Goal: Find contact information: Find contact information

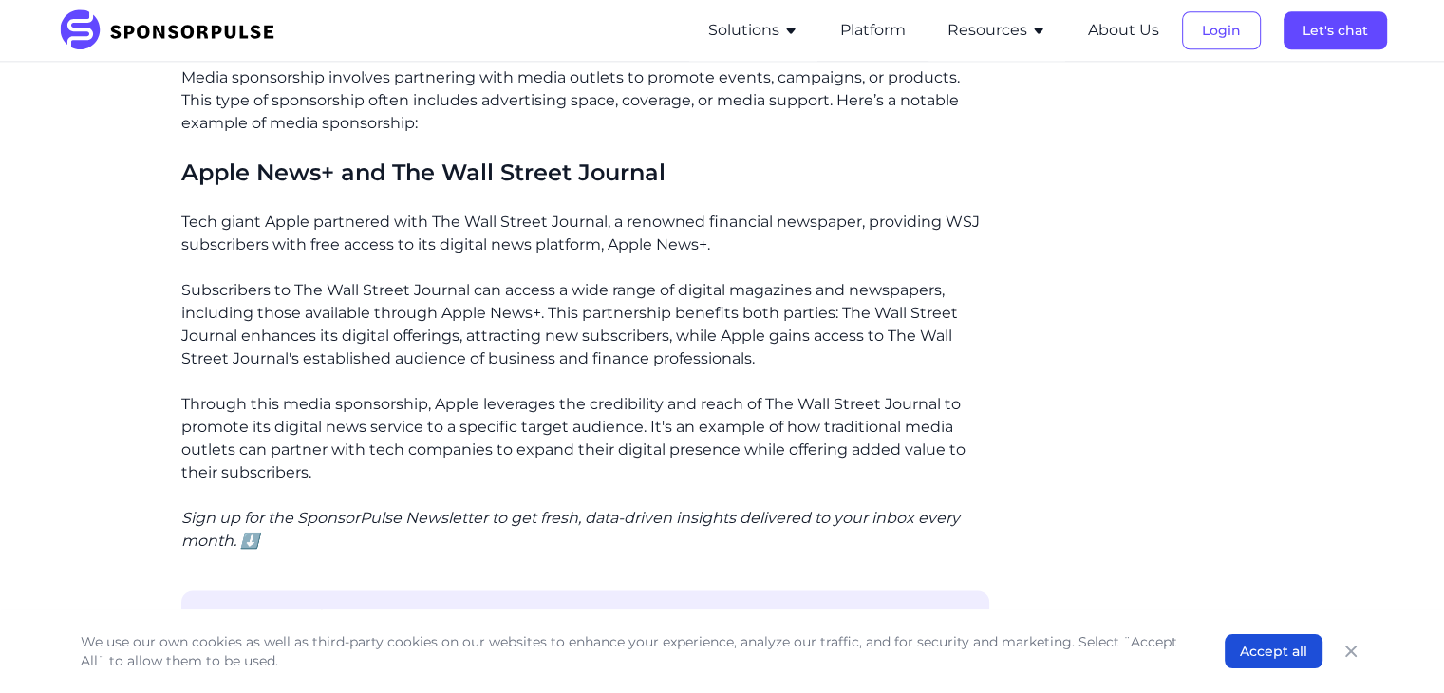
scroll to position [2506, 0]
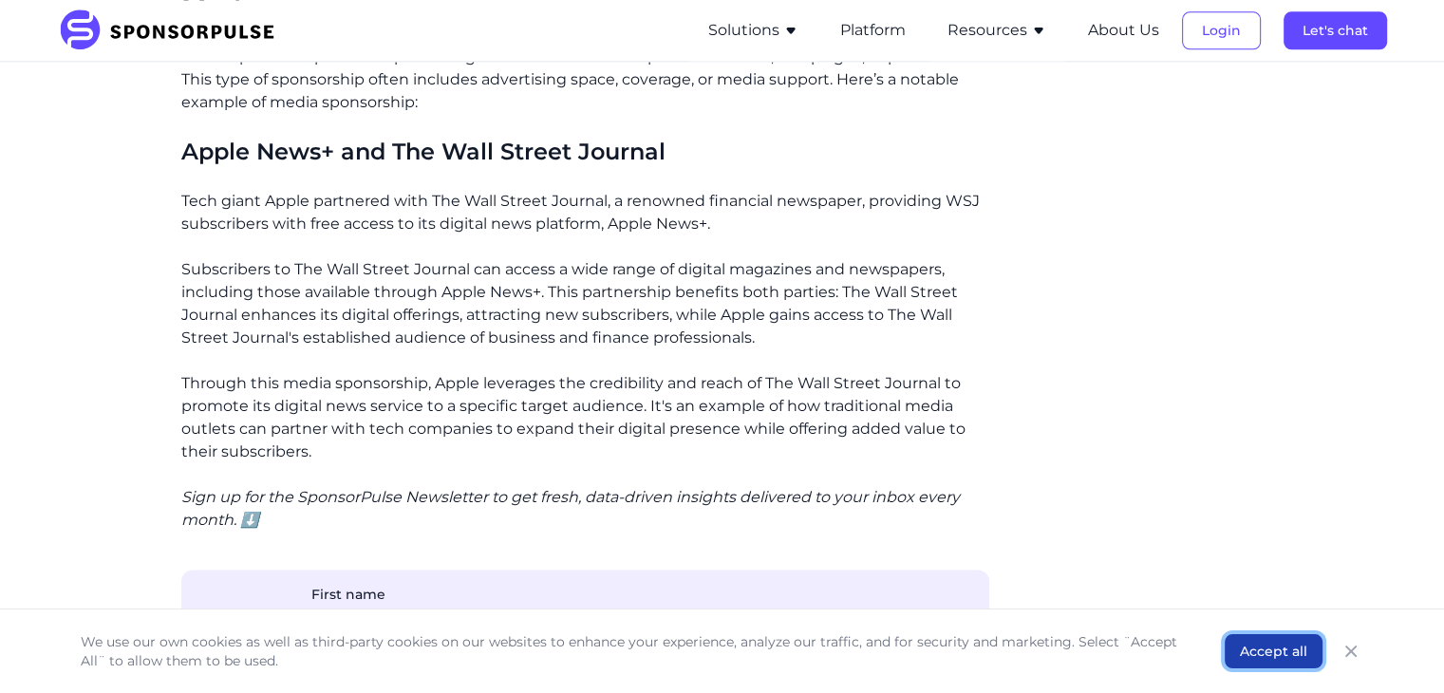
click at [1287, 652] on button "Accept all" at bounding box center [1274, 651] width 98 height 34
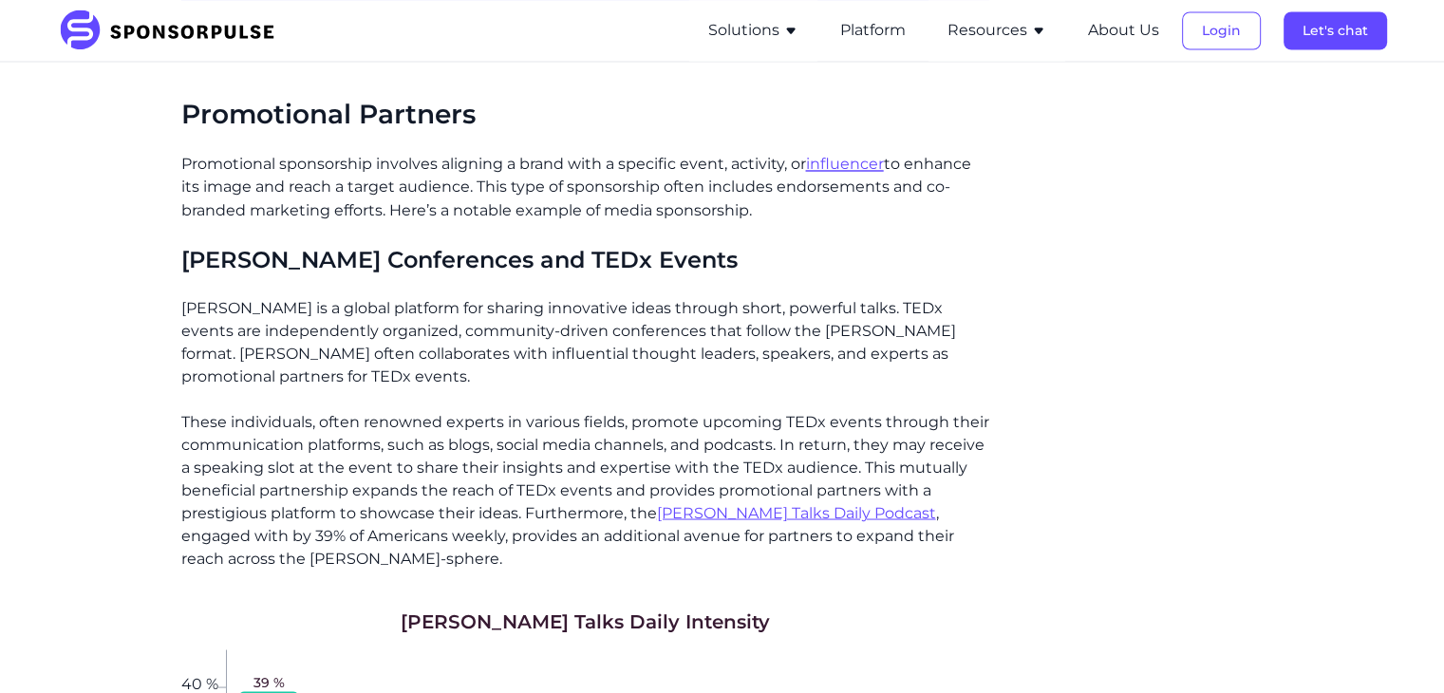
scroll to position [3410, 0]
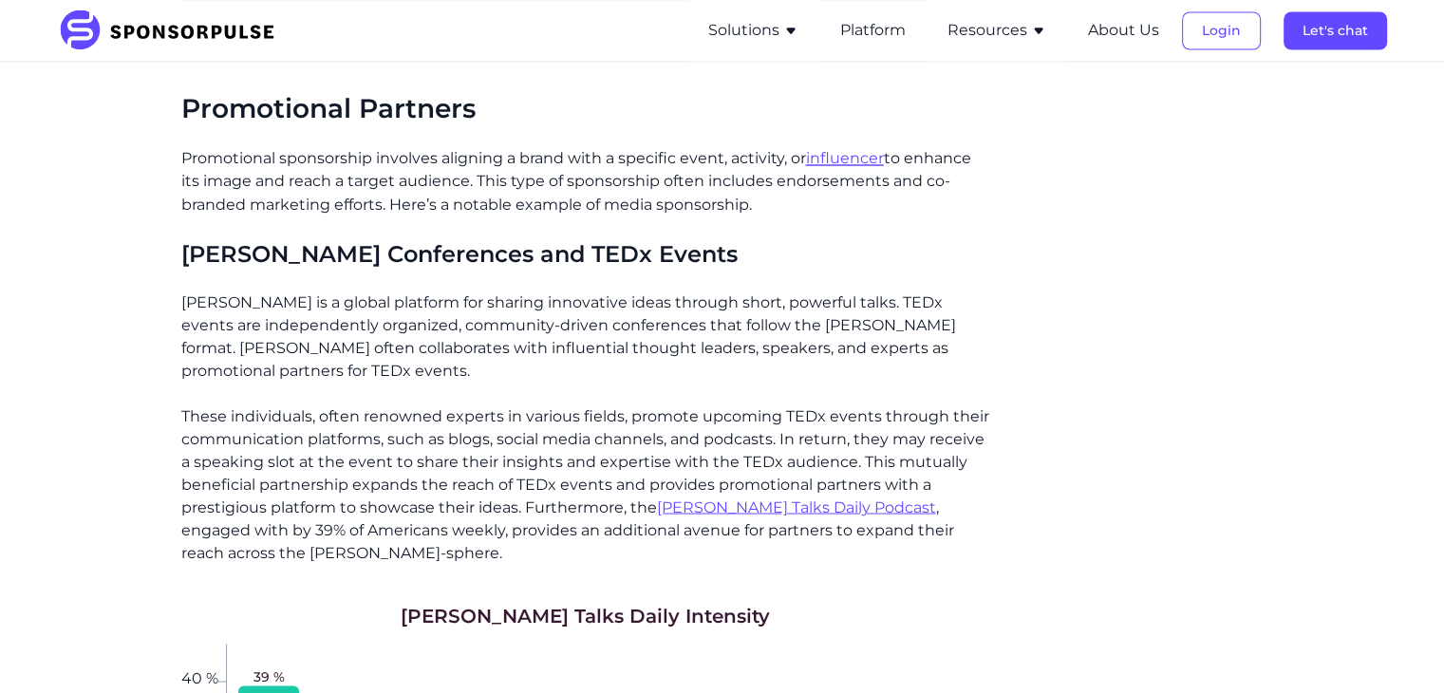
click at [838, 149] on u "influencer" at bounding box center [845, 158] width 78 height 18
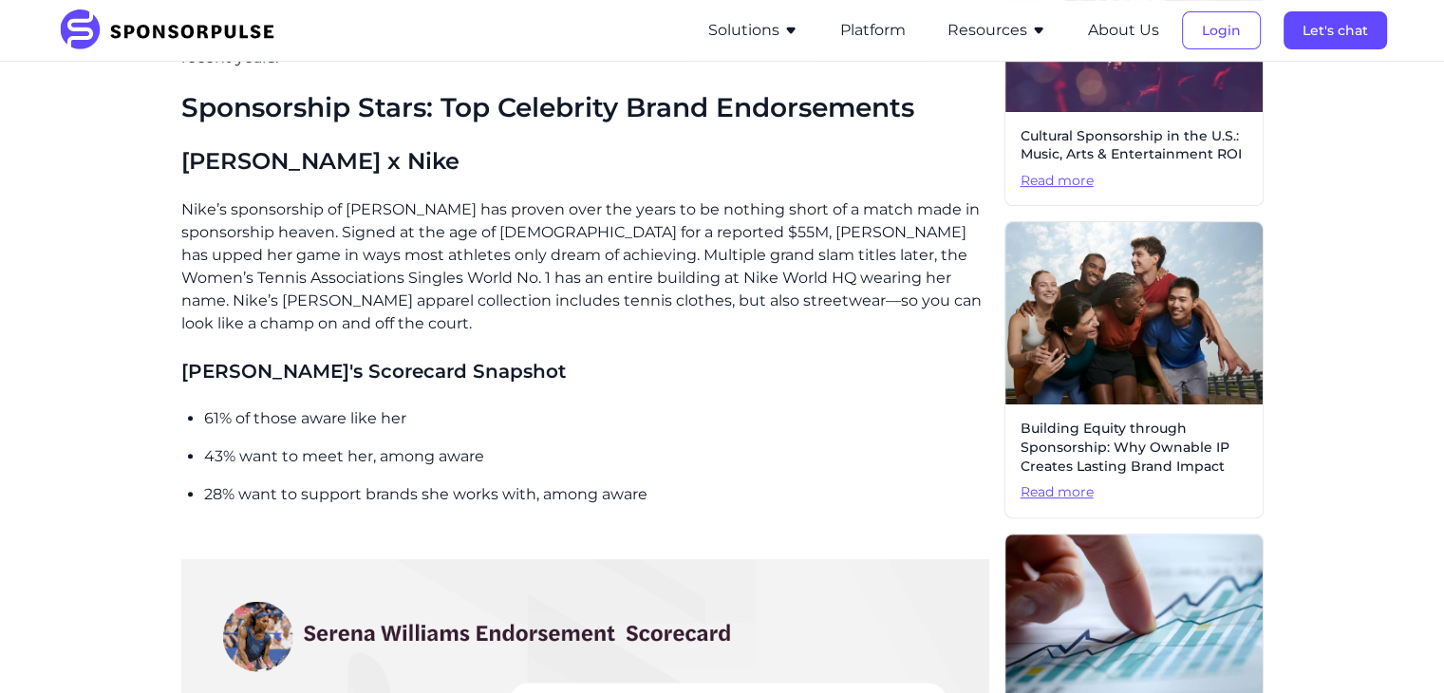
scroll to position [637, 0]
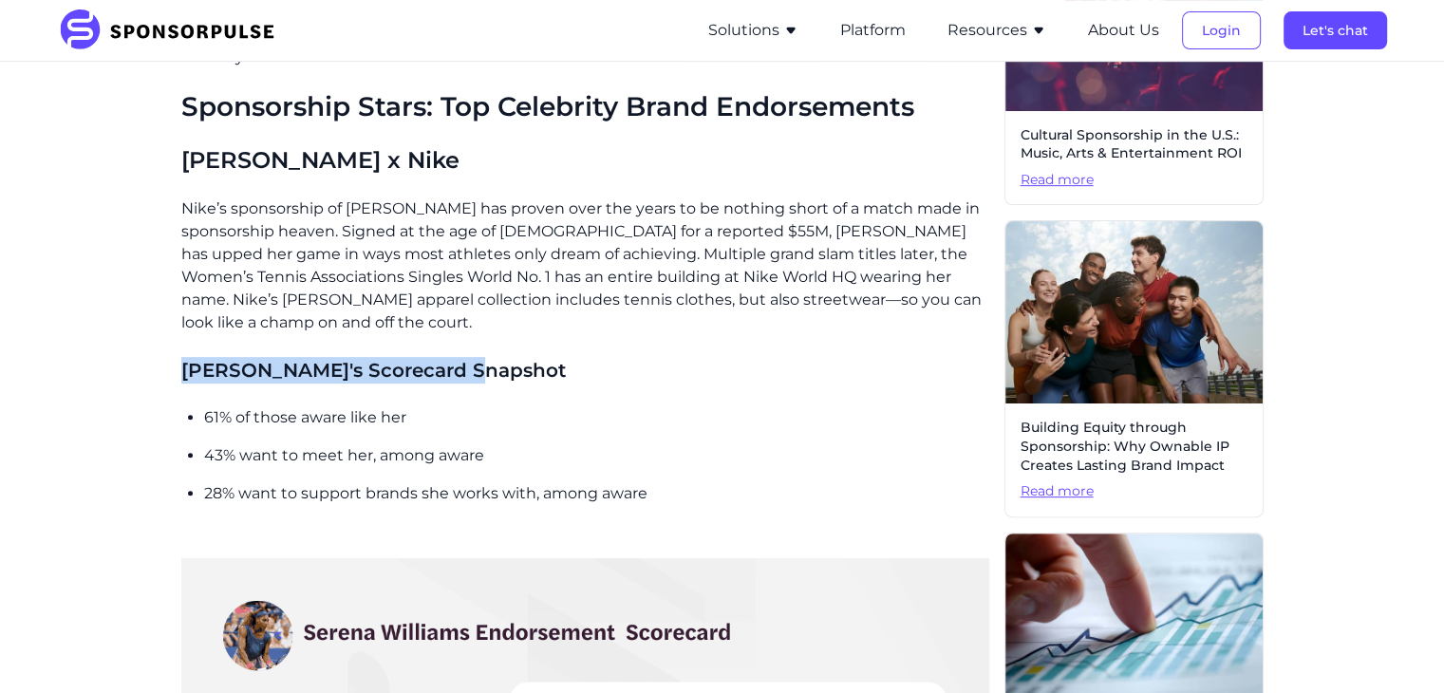
drag, startPoint x: 177, startPoint y: 369, endPoint x: 501, endPoint y: 373, distance: 324.8
click at [501, 373] on h4 "[PERSON_NAME]'s Scorecard Snapshot" at bounding box center [585, 370] width 808 height 27
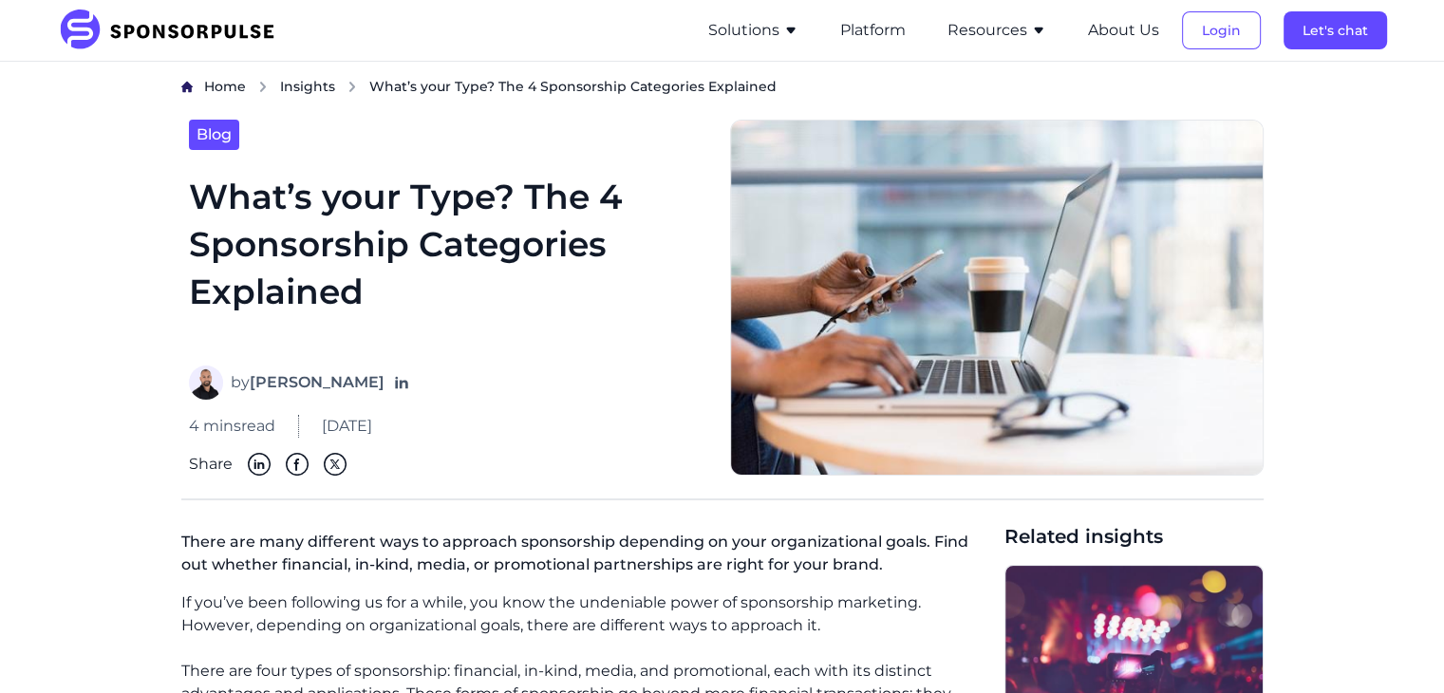
click at [779, 28] on button "Solutions" at bounding box center [753, 30] width 90 height 23
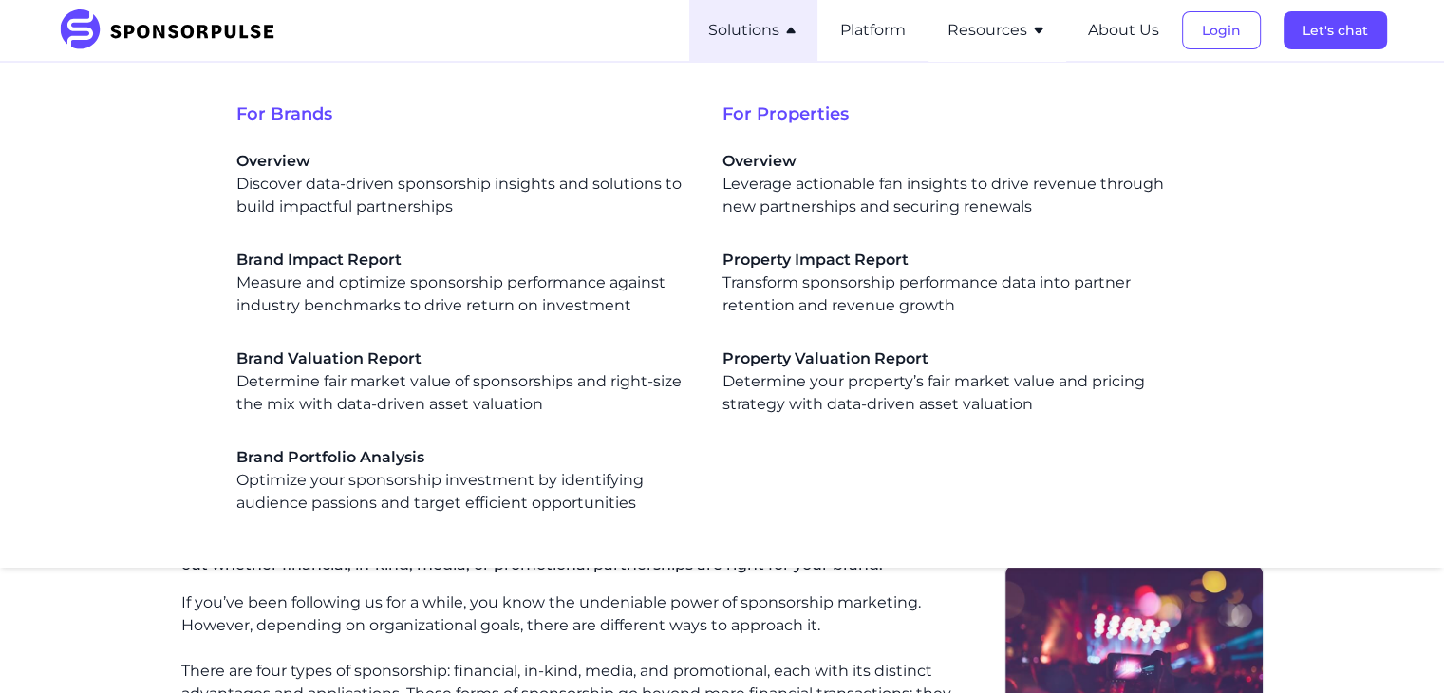
click at [1024, 26] on button "Resources" at bounding box center [997, 30] width 99 height 23
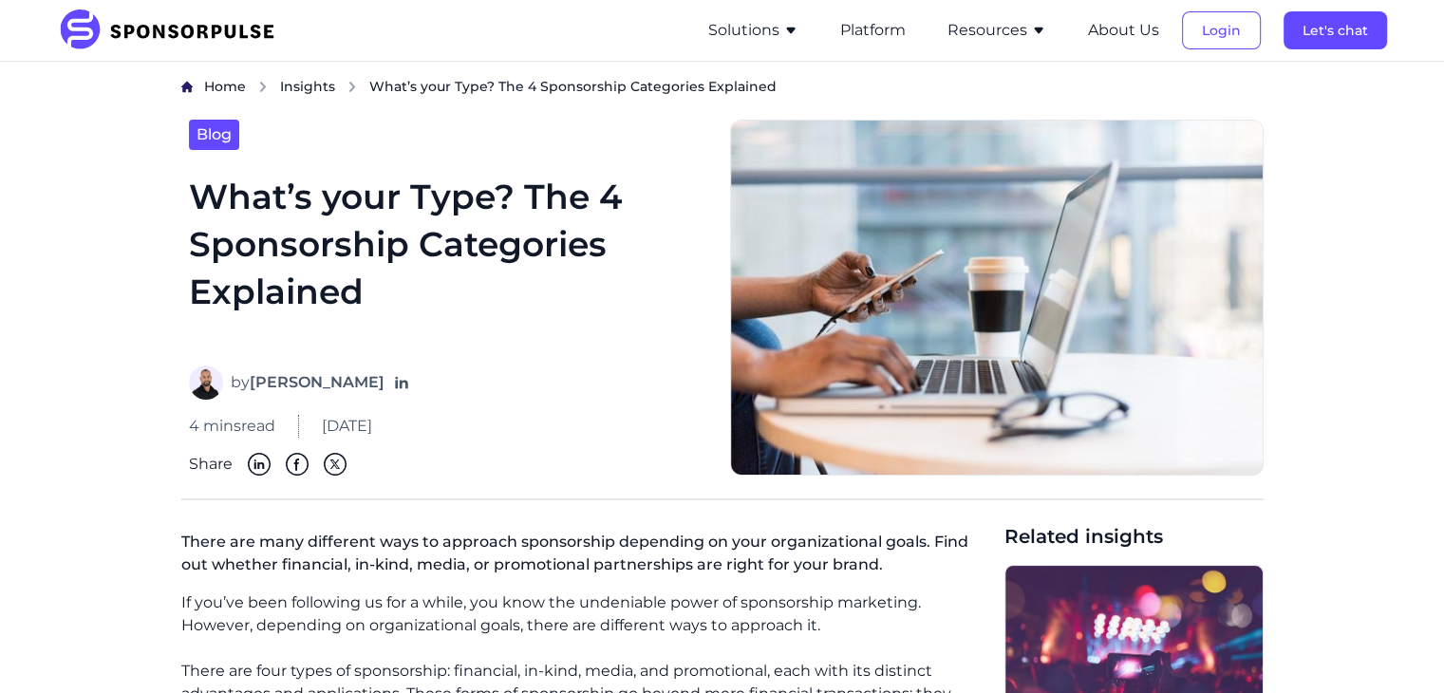
click at [770, 29] on button "Solutions" at bounding box center [753, 30] width 90 height 23
click at [155, 41] on img at bounding box center [173, 30] width 231 height 42
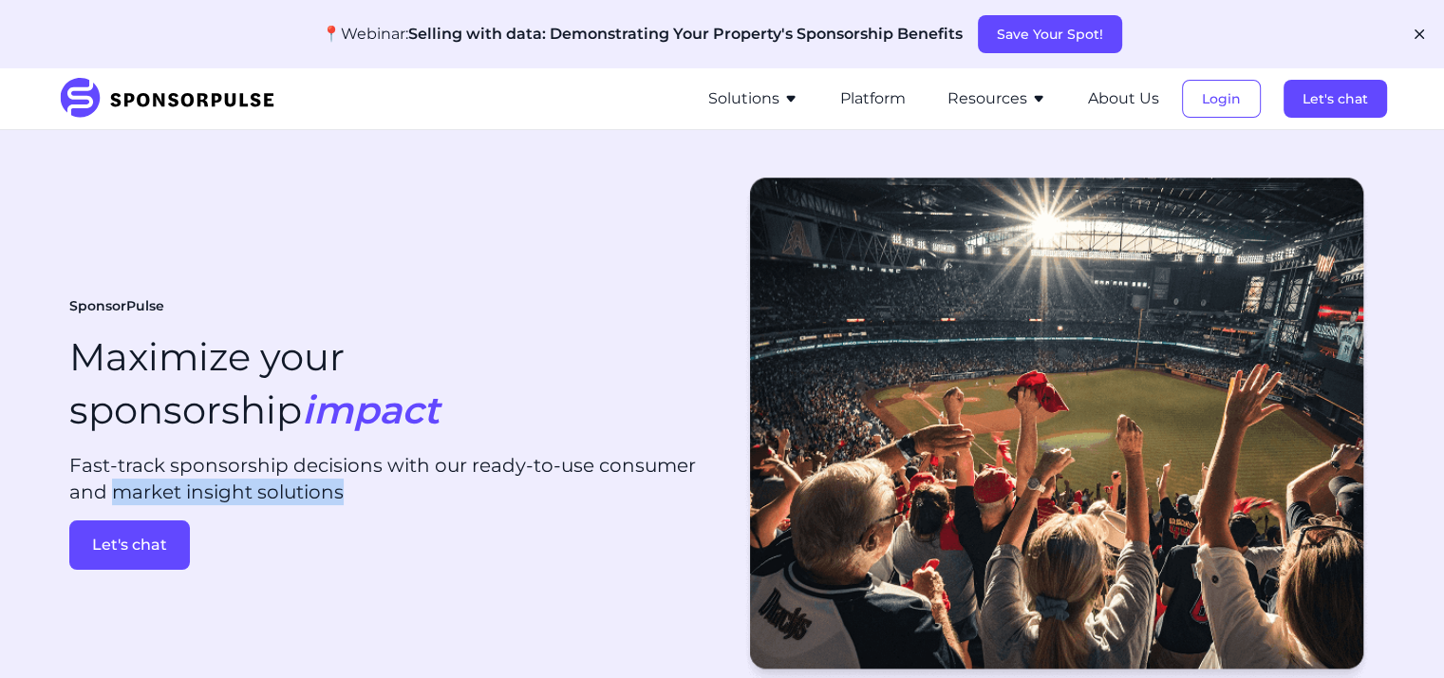
drag, startPoint x: 296, startPoint y: 461, endPoint x: 567, endPoint y: 466, distance: 270.7
click at [567, 466] on p "Fast-track sponsorship decisions with our ready-to-use consumer and market insi…" at bounding box center [388, 478] width 638 height 53
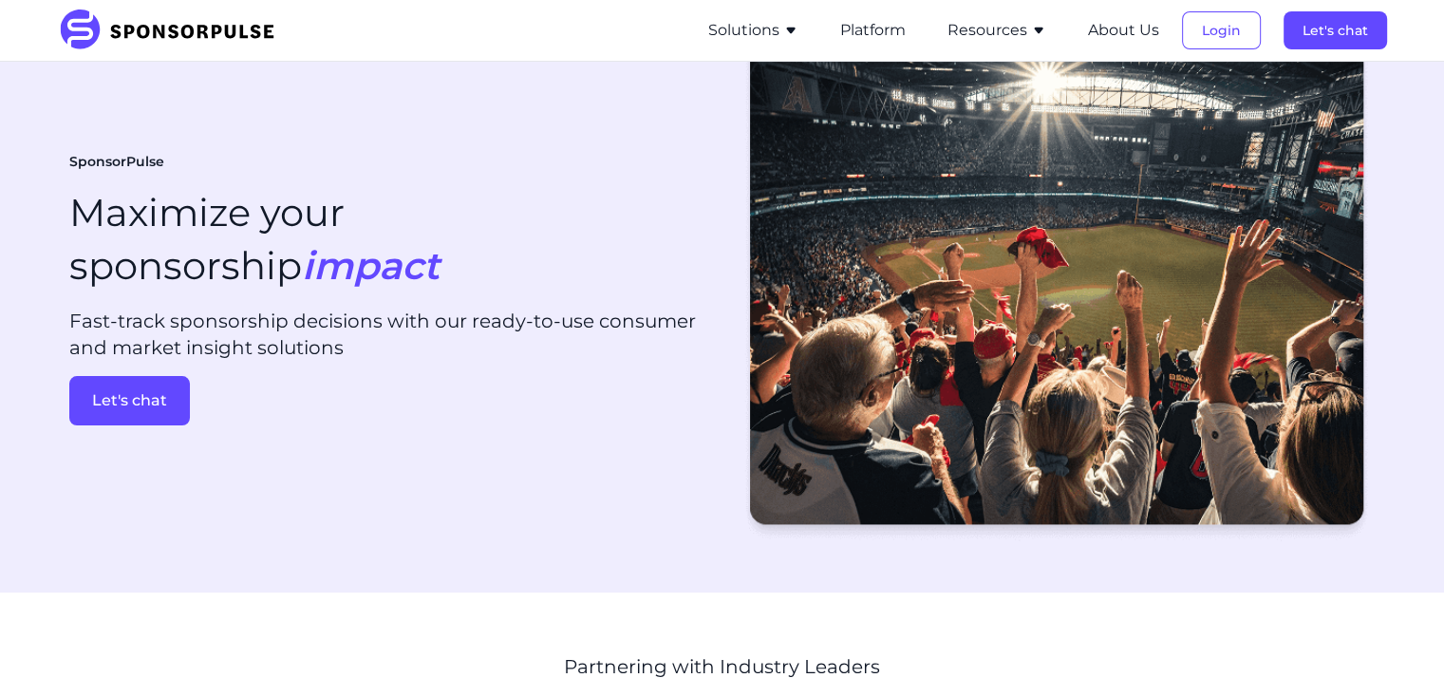
scroll to position [141, 0]
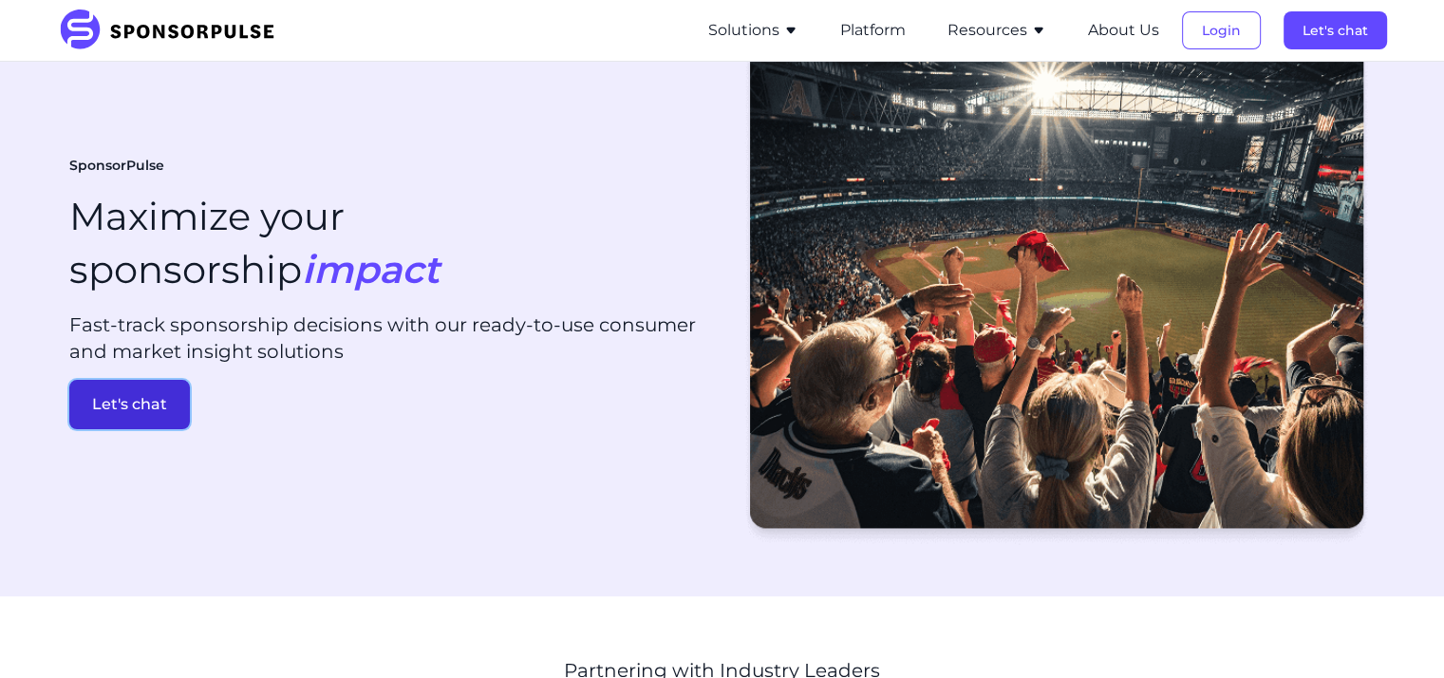
click at [190, 380] on button "Let's chat" at bounding box center [129, 404] width 121 height 49
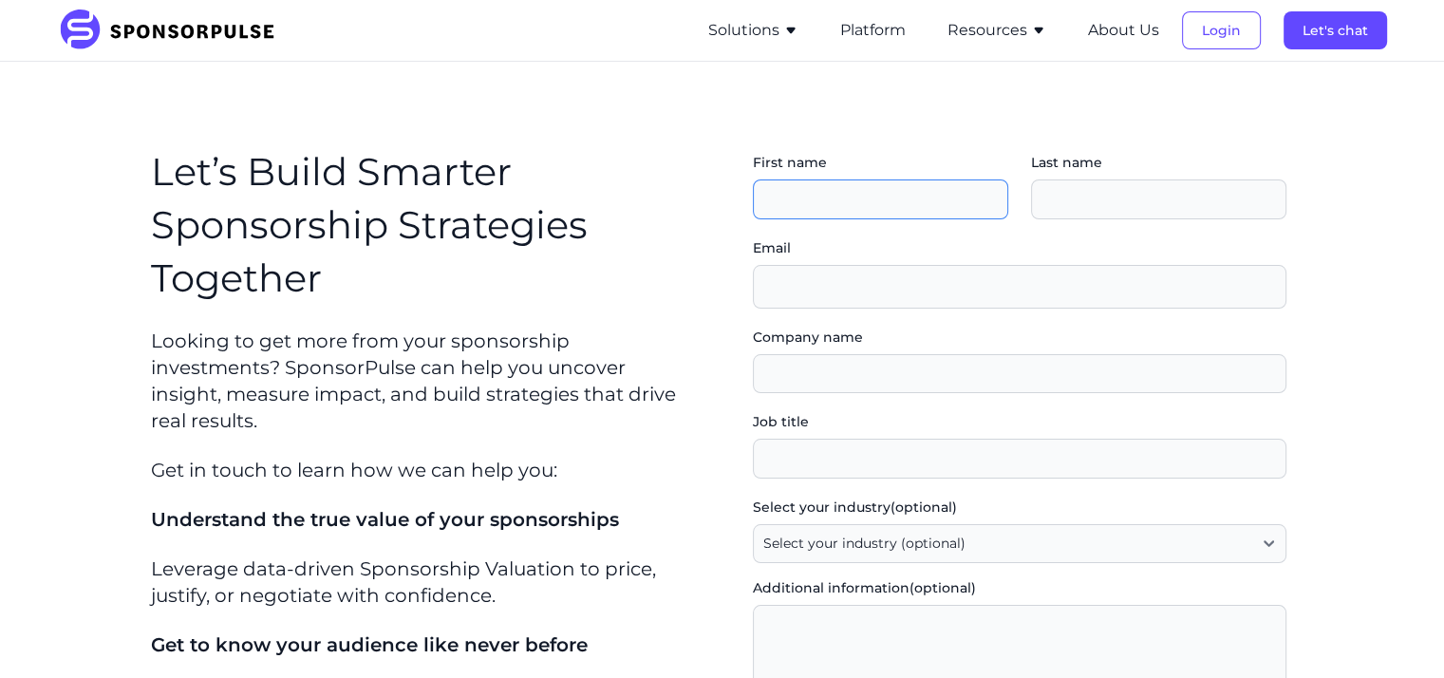
click at [782, 191] on input "First name" at bounding box center [880, 199] width 255 height 40
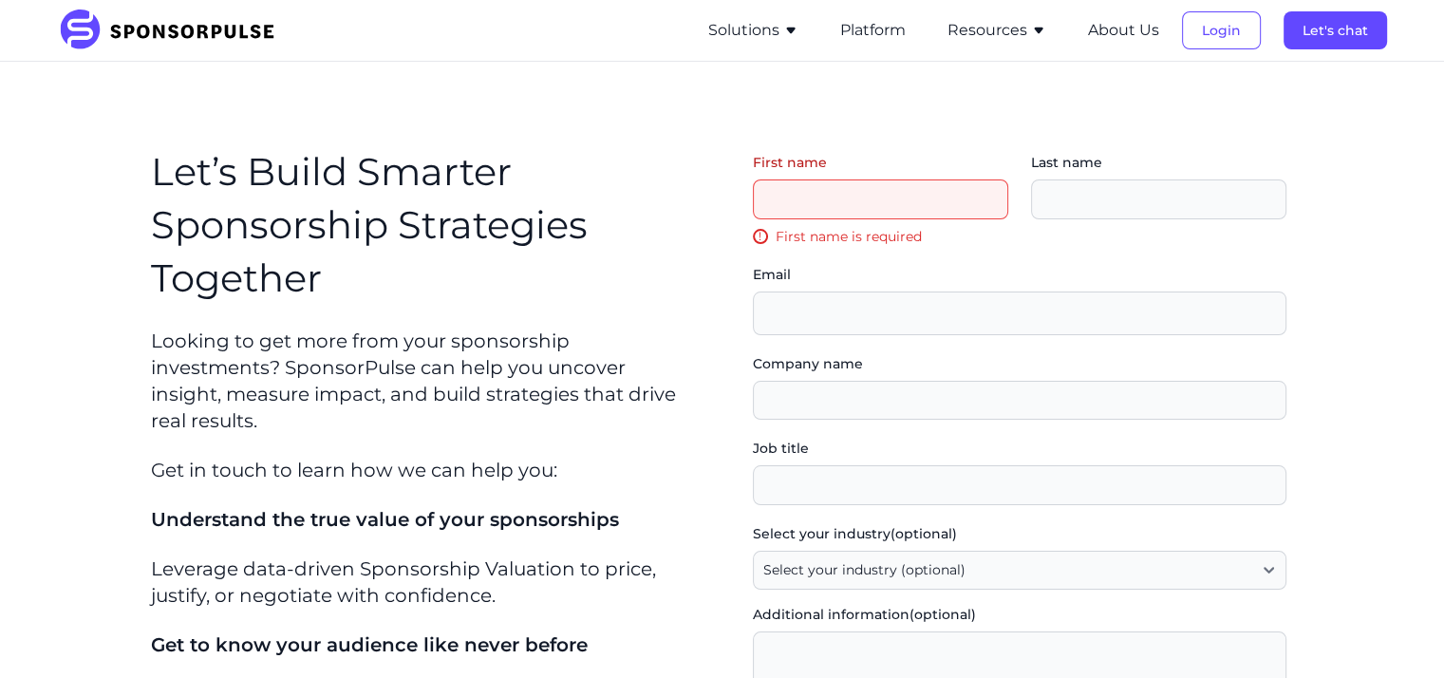
click at [532, 176] on h1 "Let’s Build Smarter Sponsorship Strategies Together" at bounding box center [425, 225] width 549 height 160
click at [806, 212] on input "First name" at bounding box center [880, 199] width 255 height 40
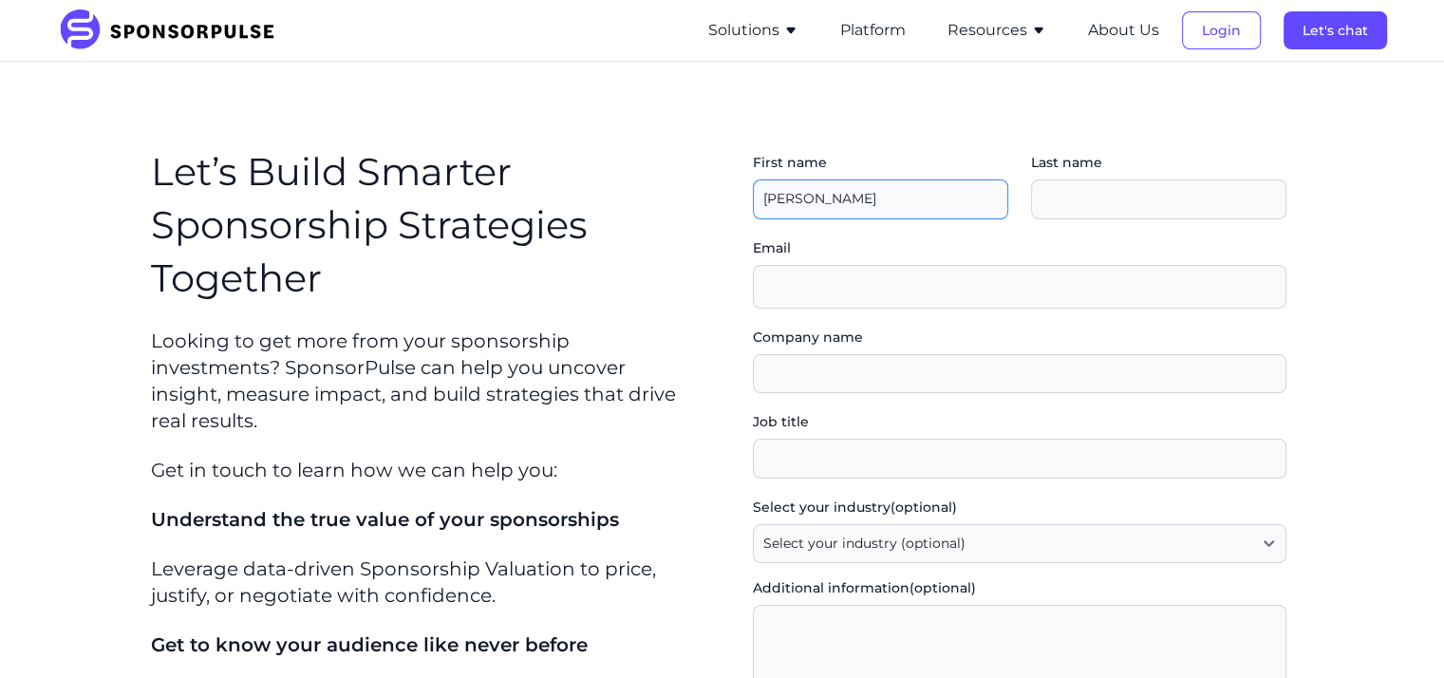
type input "[PERSON_NAME]"
type input "Saha"
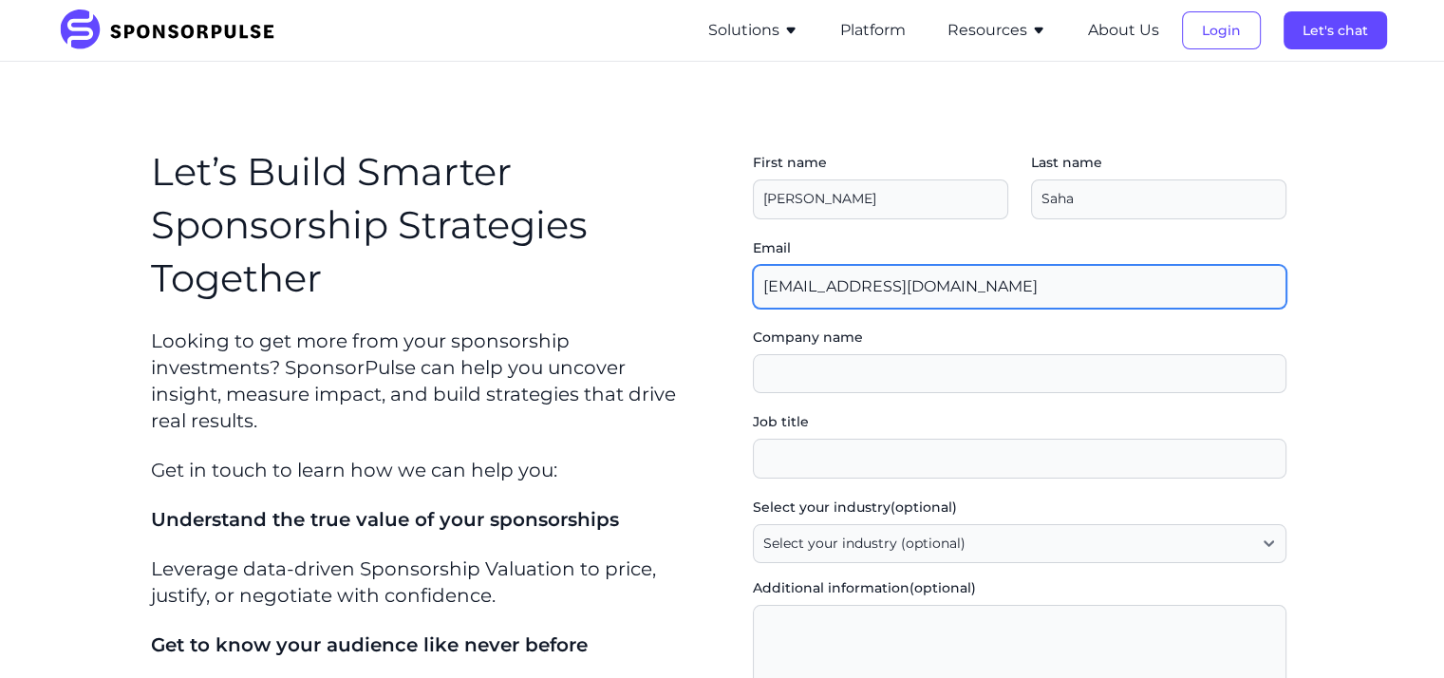
type input "[EMAIL_ADDRESS][DOMAIN_NAME]"
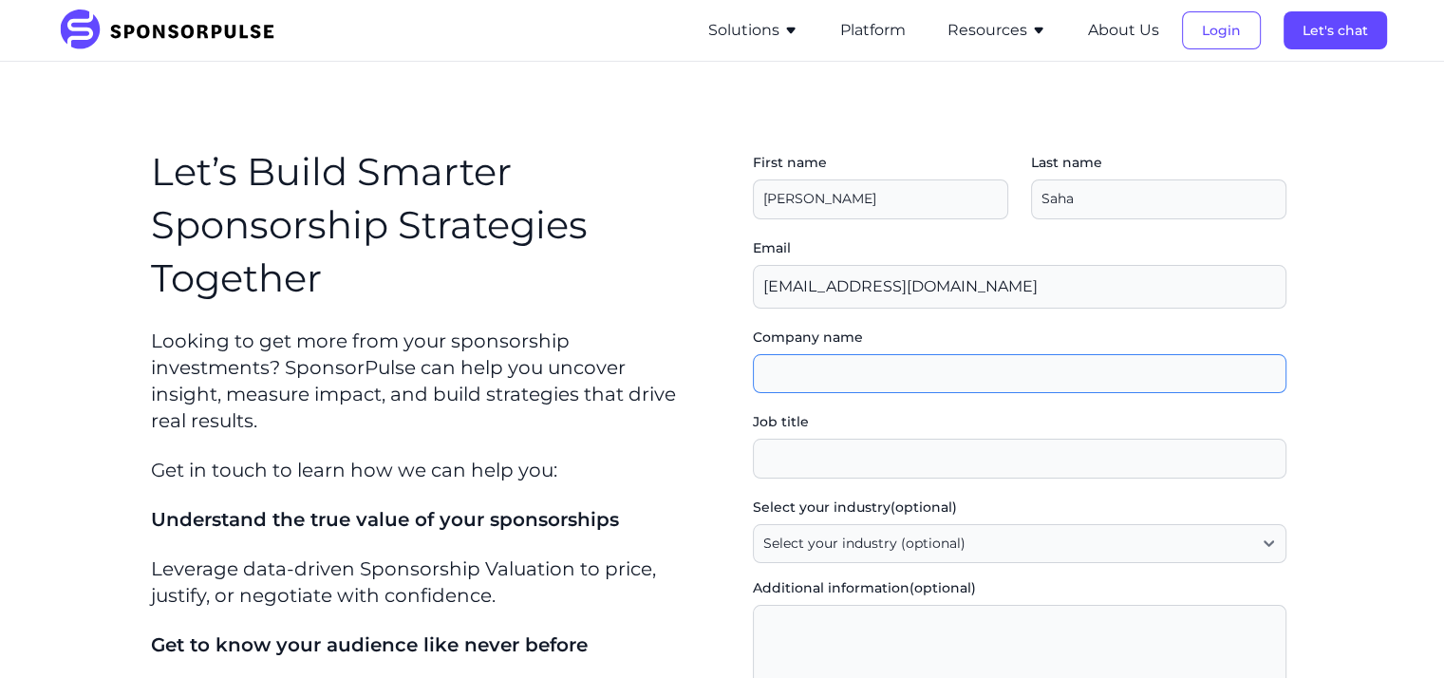
click at [839, 367] on input "Company name" at bounding box center [1020, 374] width 534 height 40
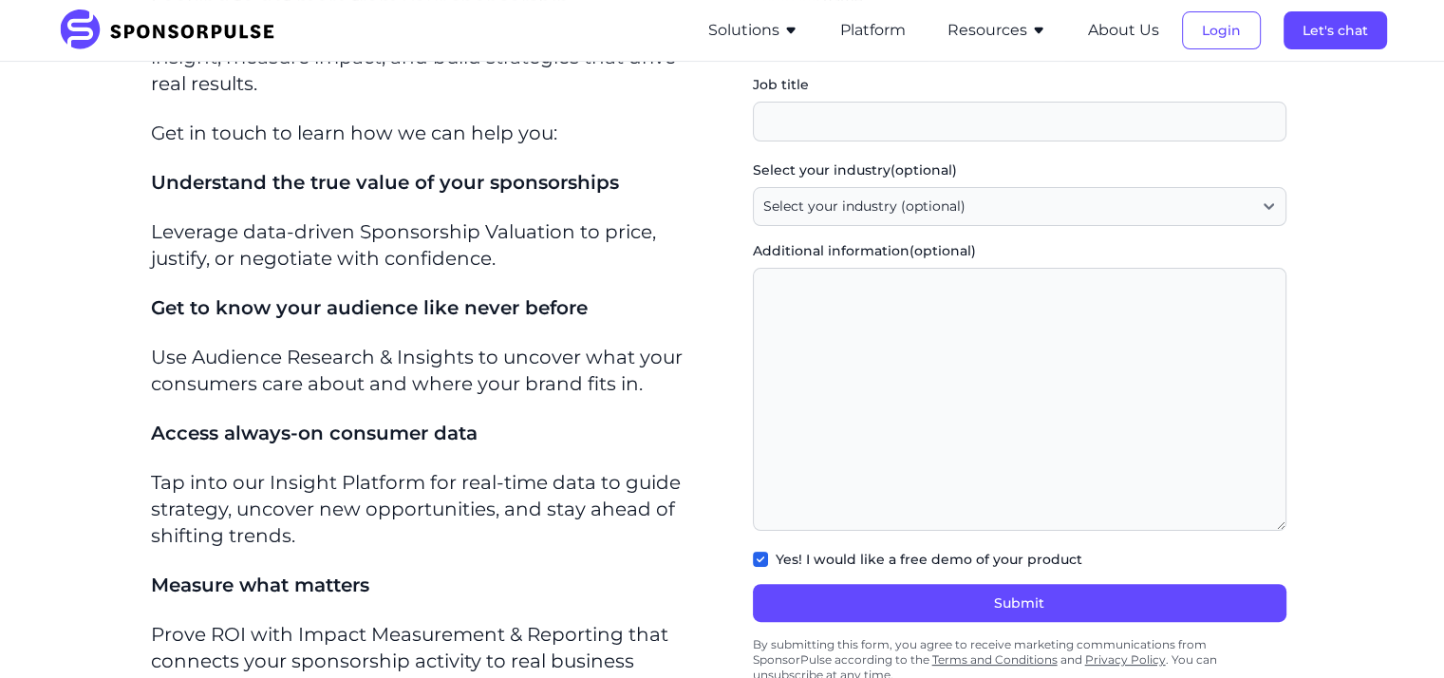
scroll to position [338, 0]
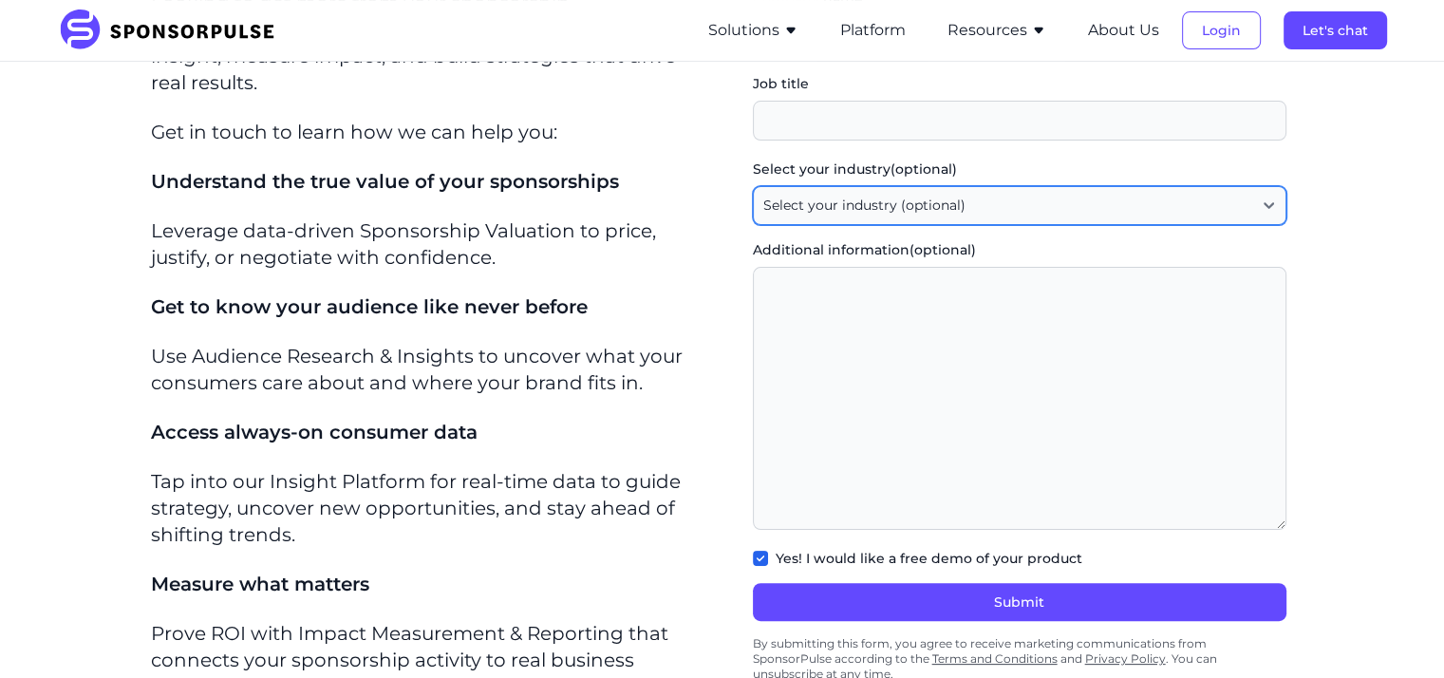
click at [1008, 198] on div "Select your industry (optional) Select your industry (optional) Agency / Consul…" at bounding box center [1020, 193] width 534 height 66
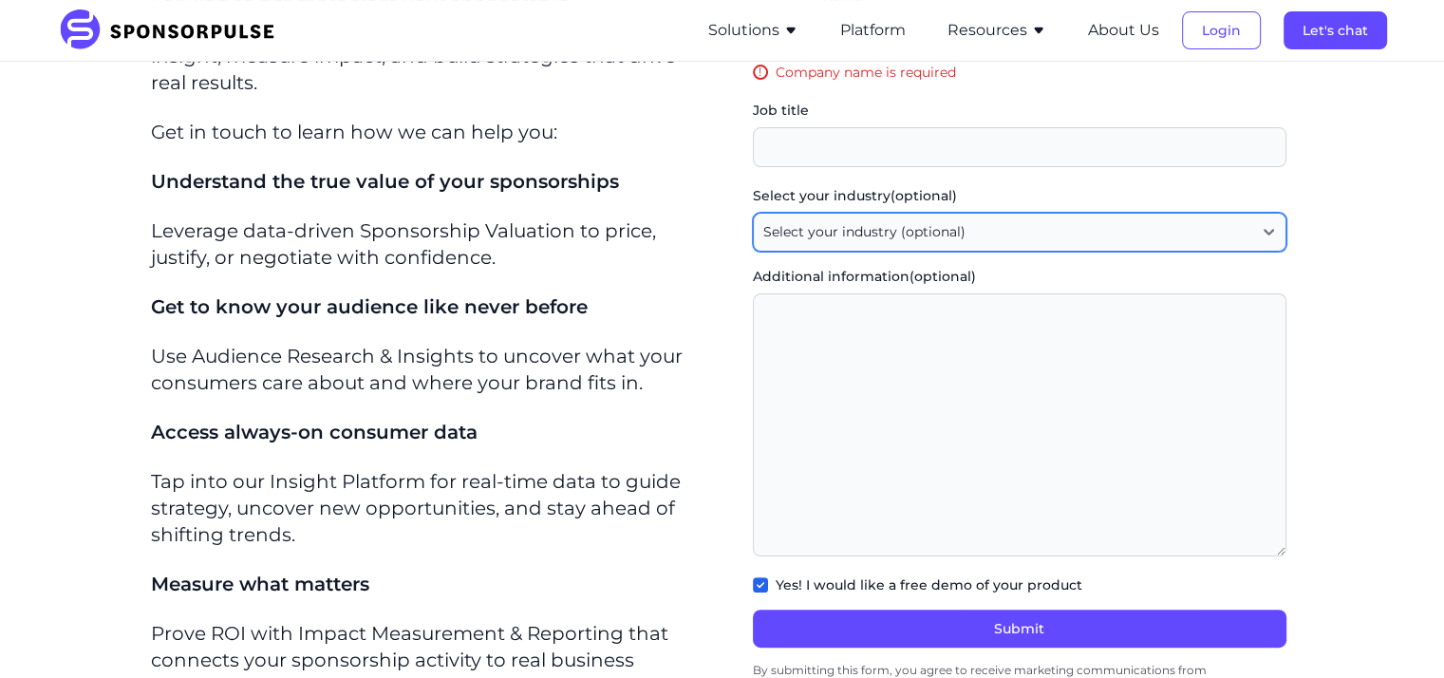
scroll to position [0, 0]
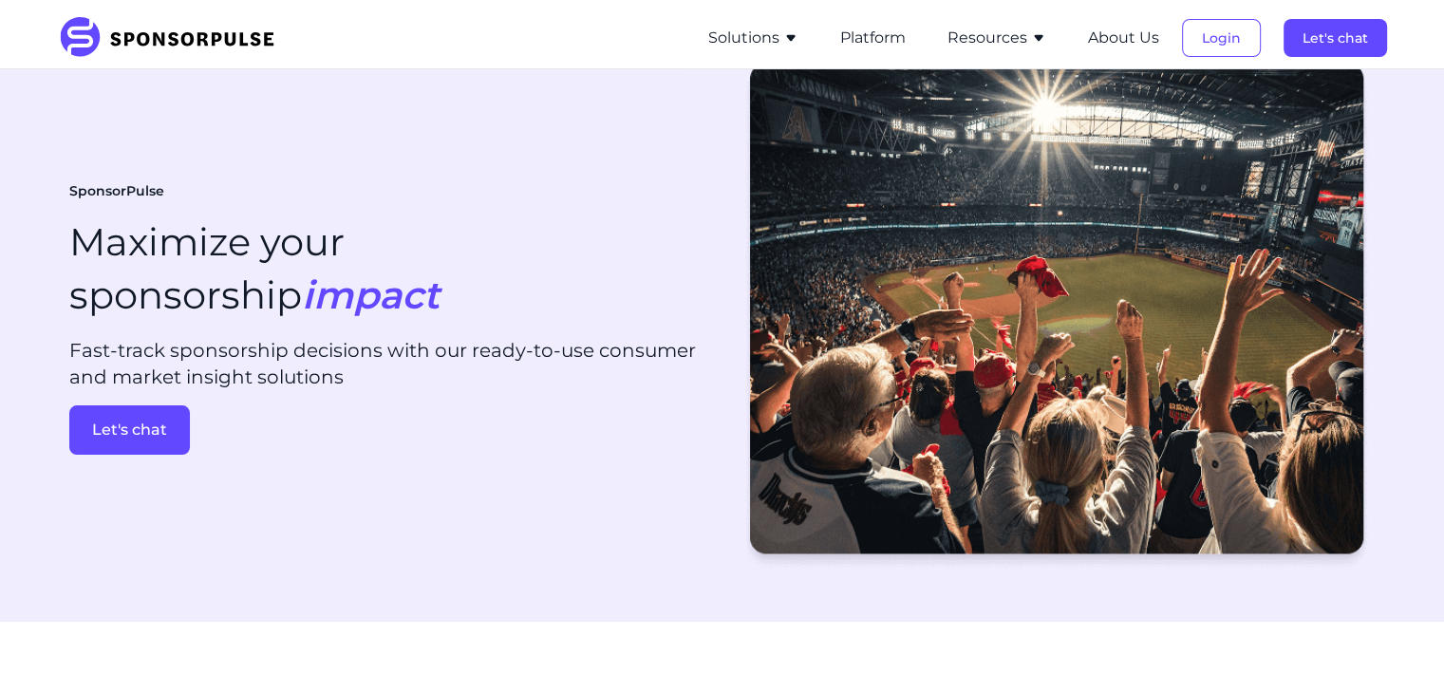
scroll to position [141, 0]
